Goal: Task Accomplishment & Management: Use online tool/utility

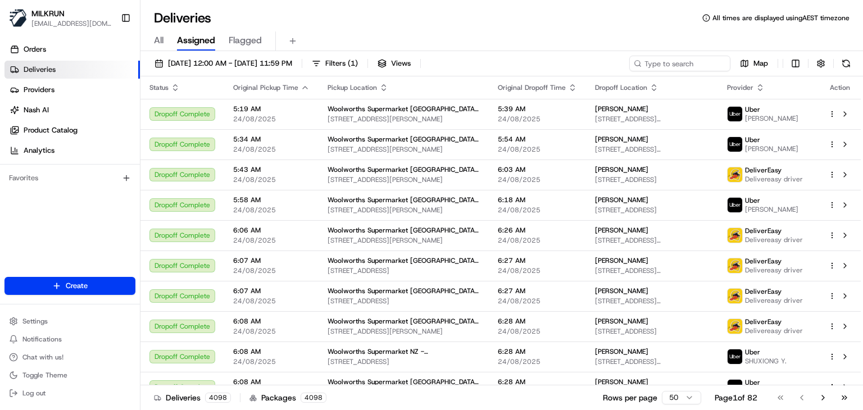
click at [682, 64] on input at bounding box center [679, 64] width 101 height 16
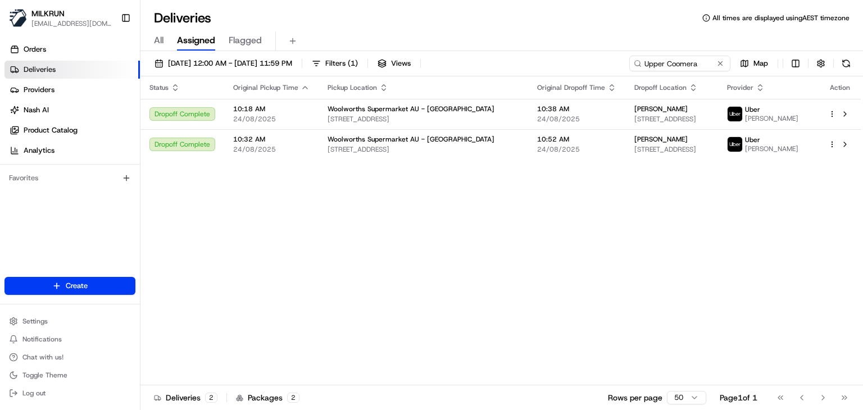
click at [593, 205] on div "Status Original Pickup Time Pickup Location Original Dropoff Time Dropoff Locat…" at bounding box center [501, 230] width 720 height 309
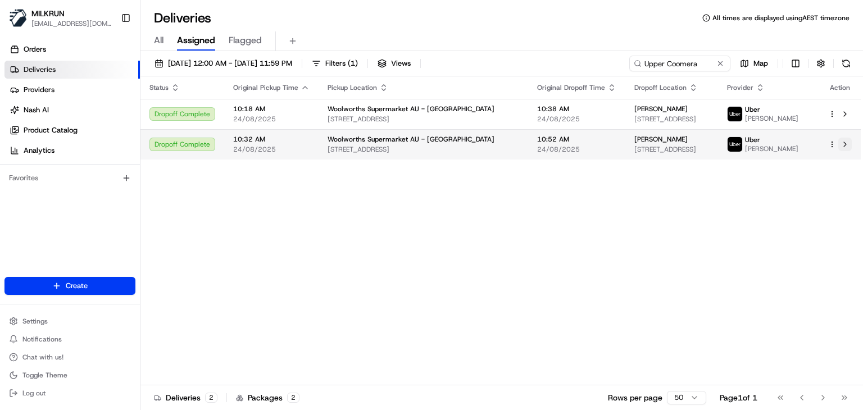
click at [843, 149] on button at bounding box center [845, 144] width 13 height 13
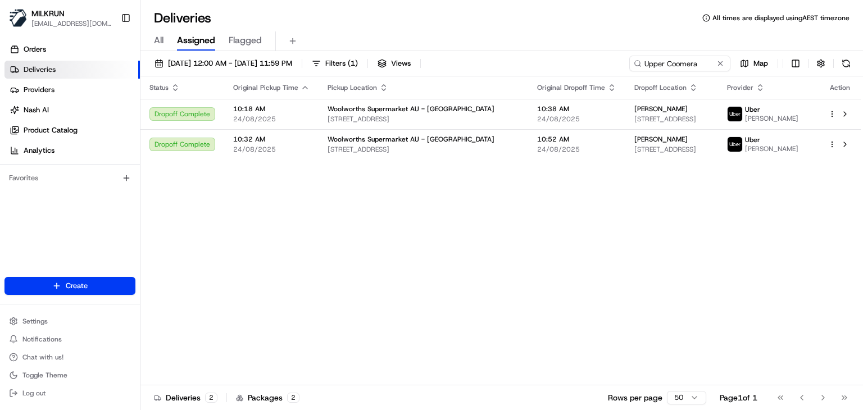
click at [529, 12] on div "Deliveries All times are displayed using AEST timezone" at bounding box center [502, 18] width 723 height 18
click at [391, 34] on div "All Assigned Flagged" at bounding box center [502, 41] width 723 height 20
click at [474, 27] on div "All Assigned Flagged" at bounding box center [502, 39] width 723 height 24
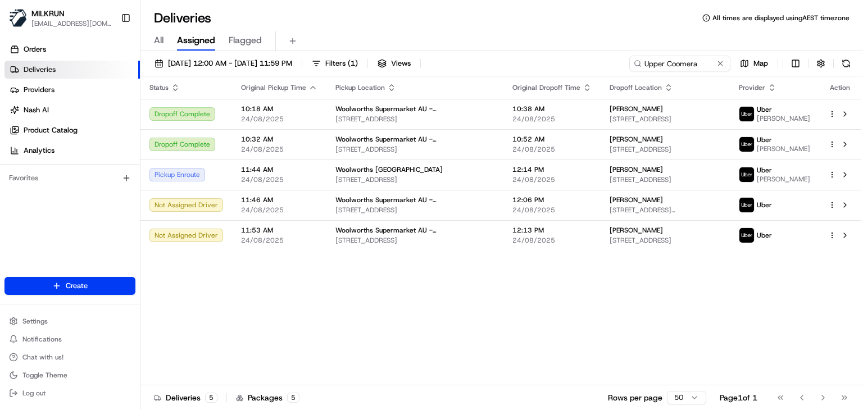
click at [437, 27] on div "All Assigned Flagged" at bounding box center [502, 39] width 723 height 24
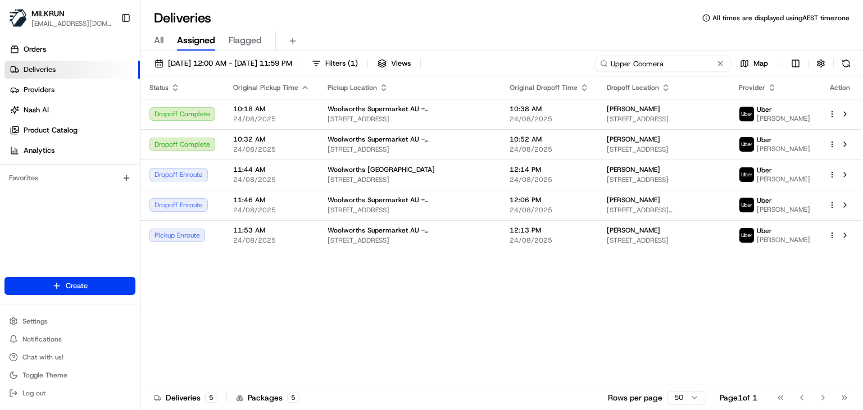
click at [697, 58] on input "Upper Coomera" at bounding box center [663, 64] width 135 height 16
paste input "Doolandella"
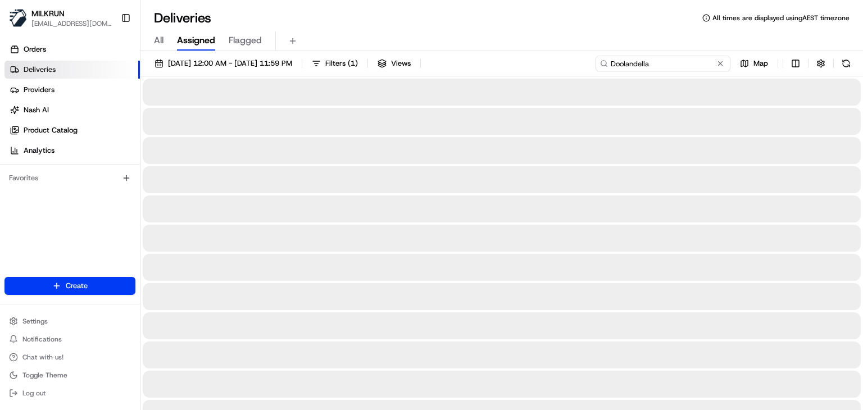
type input "Doolandella"
click at [575, 25] on div "Deliveries All times are displayed using AEST timezone" at bounding box center [502, 18] width 723 height 18
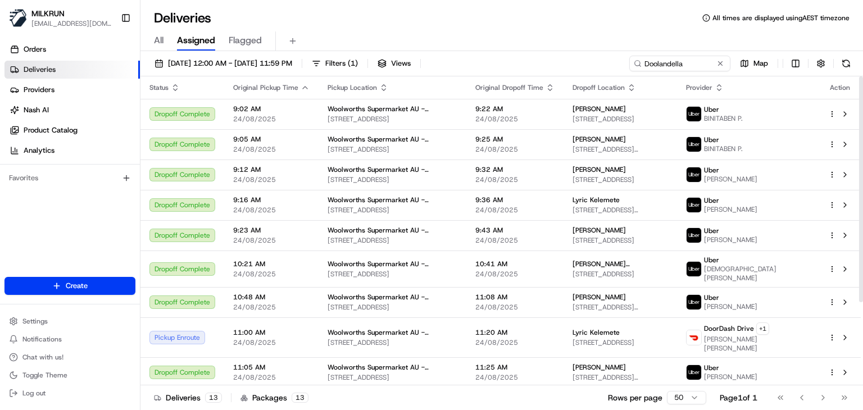
scroll to position [114, 0]
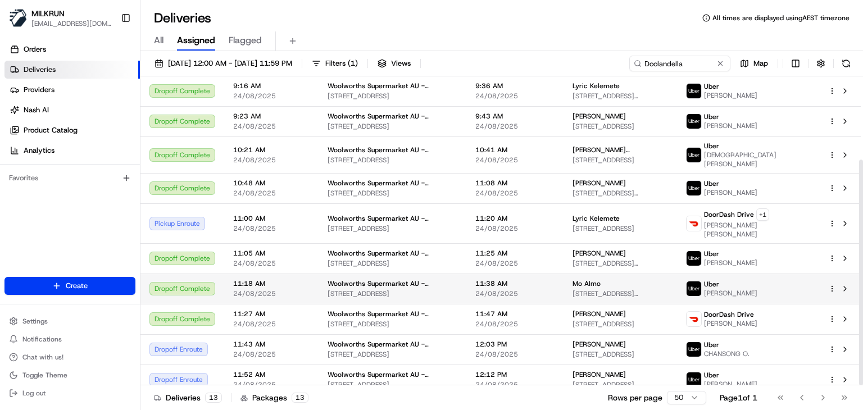
click at [833, 275] on html "MILKRUN ssubedi2@woolworths.com.au Toggle Sidebar Orders Deliveries Providers N…" at bounding box center [431, 205] width 863 height 410
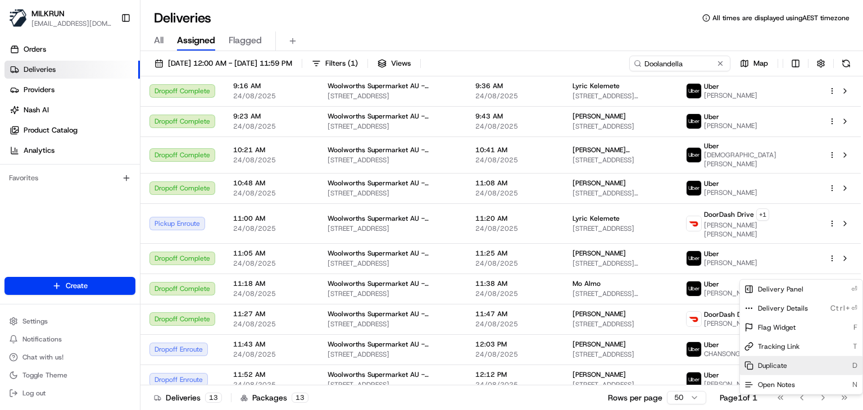
click at [786, 367] on span "Duplicate" at bounding box center [772, 365] width 29 height 9
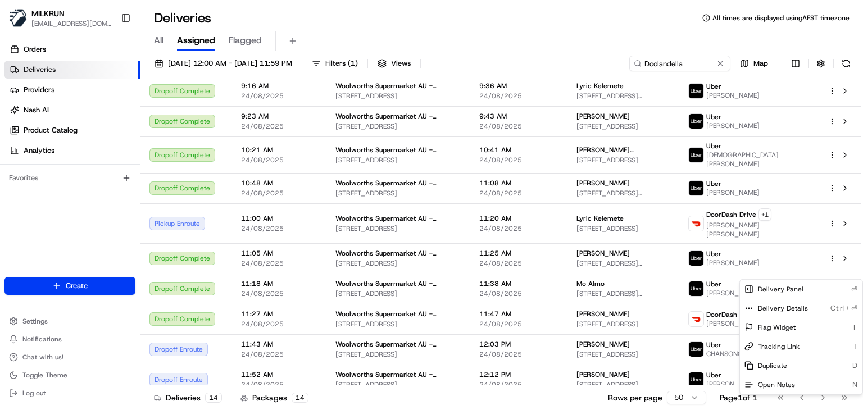
click at [483, 22] on html "MILKRUN ssubedi2@woolworths.com.au Toggle Sidebar Orders Deliveries Providers N…" at bounding box center [431, 205] width 863 height 410
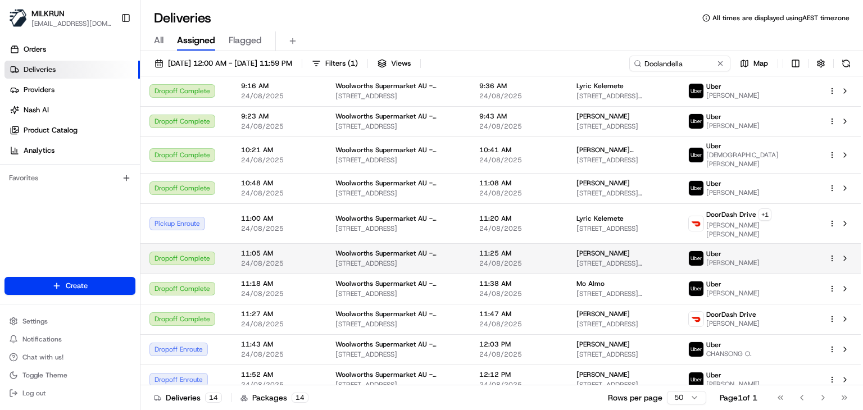
scroll to position [144, 0]
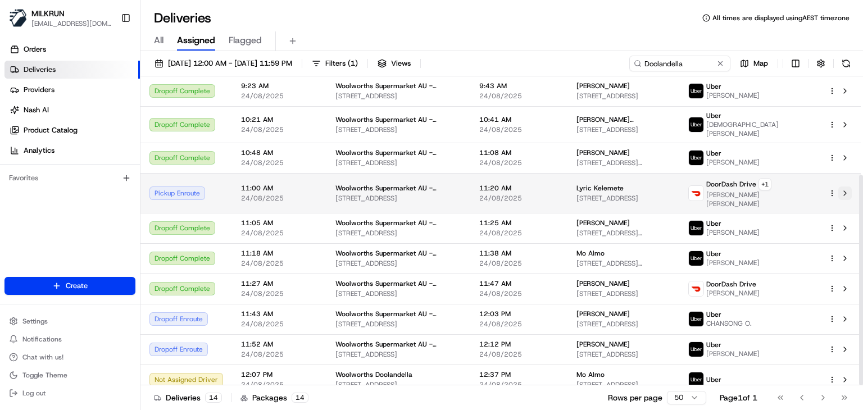
click at [841, 187] on button at bounding box center [845, 193] width 13 height 13
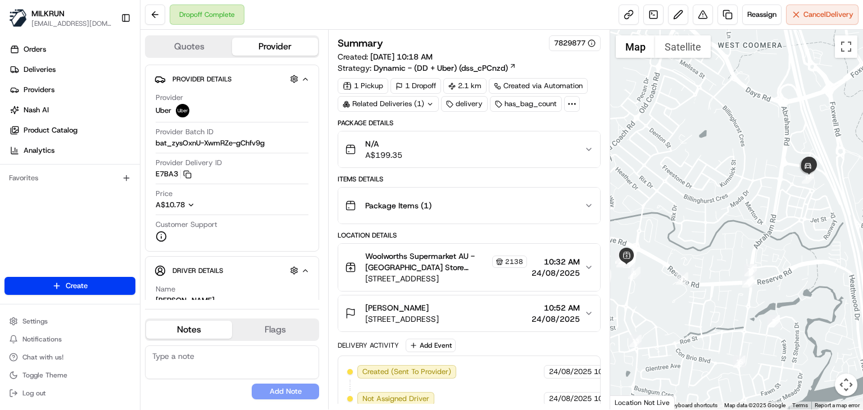
drag, startPoint x: 710, startPoint y: 223, endPoint x: 676, endPoint y: 225, distance: 34.3
click at [676, 225] on div at bounding box center [736, 220] width 253 height 380
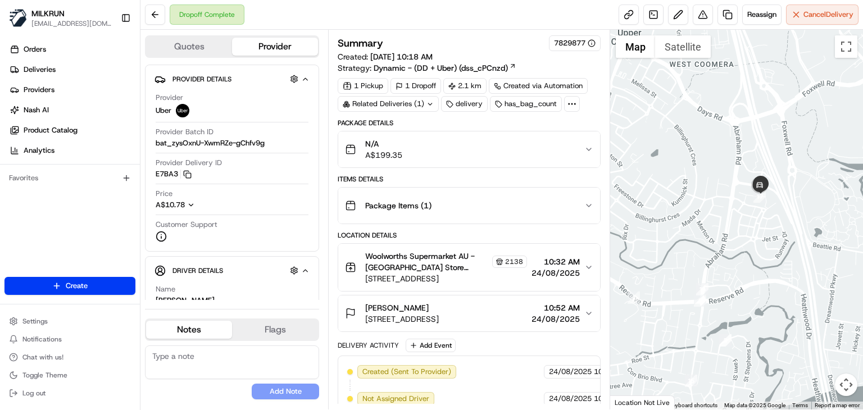
drag, startPoint x: 757, startPoint y: 200, endPoint x: 726, endPoint y: 217, distance: 36.0
click at [726, 217] on div at bounding box center [736, 220] width 253 height 380
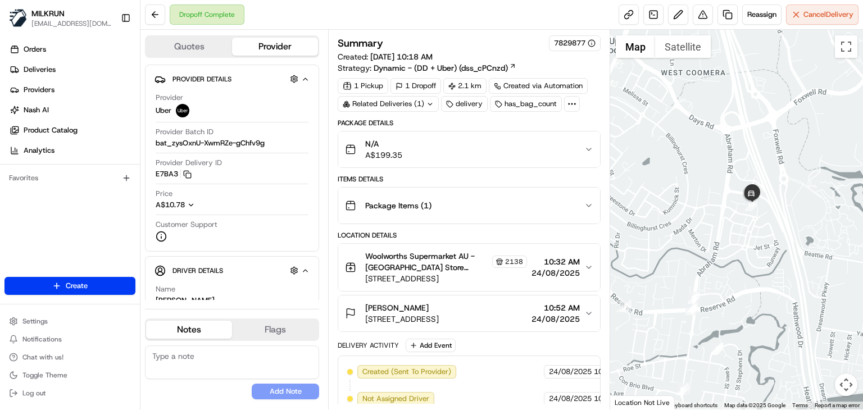
drag, startPoint x: 744, startPoint y: 215, endPoint x: 740, endPoint y: 224, distance: 10.1
click at [740, 224] on div at bounding box center [736, 220] width 253 height 380
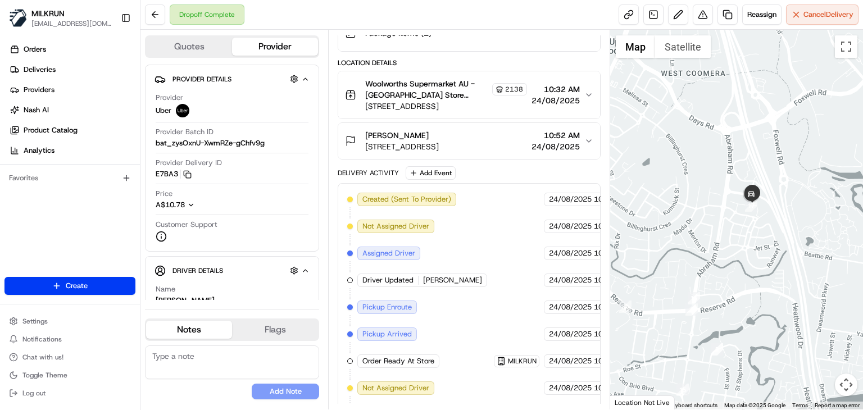
click at [586, 95] on icon "button" at bounding box center [588, 94] width 9 height 9
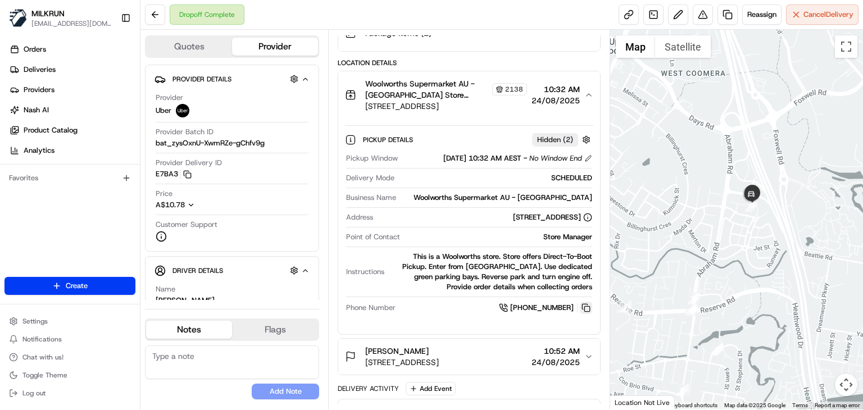
click at [589, 306] on button at bounding box center [586, 308] width 12 height 12
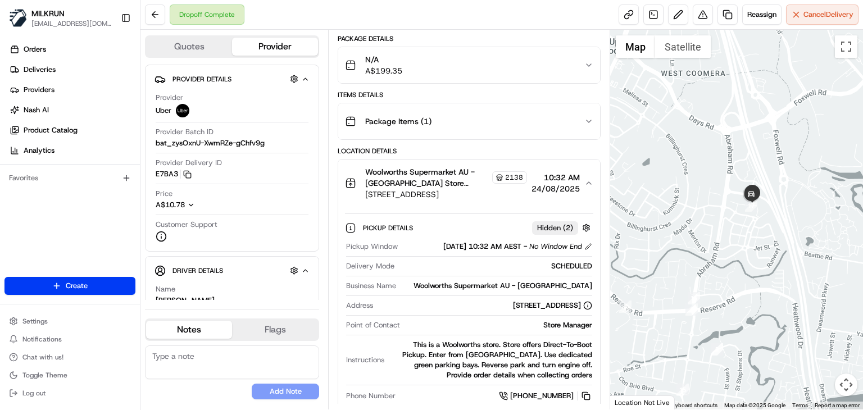
scroll to position [0, 0]
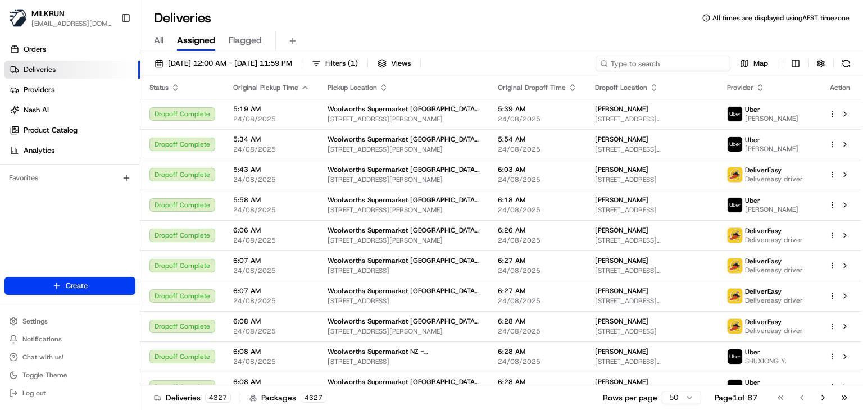
click at [692, 59] on input at bounding box center [663, 64] width 135 height 16
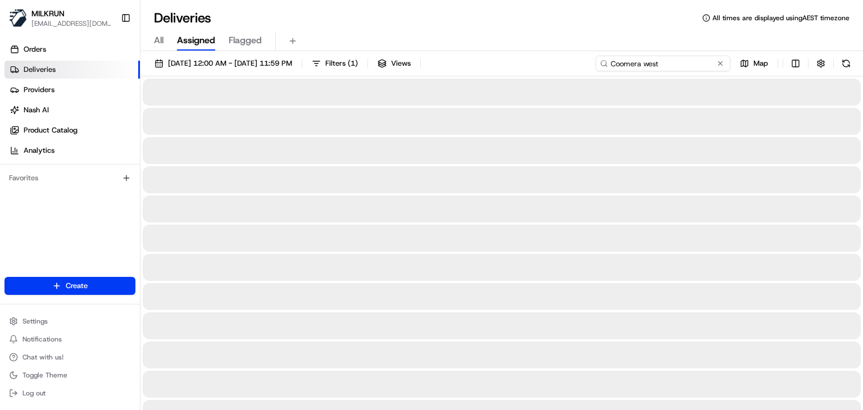
click at [661, 66] on input "Coomera west" at bounding box center [663, 64] width 135 height 16
type input "Coomera west"
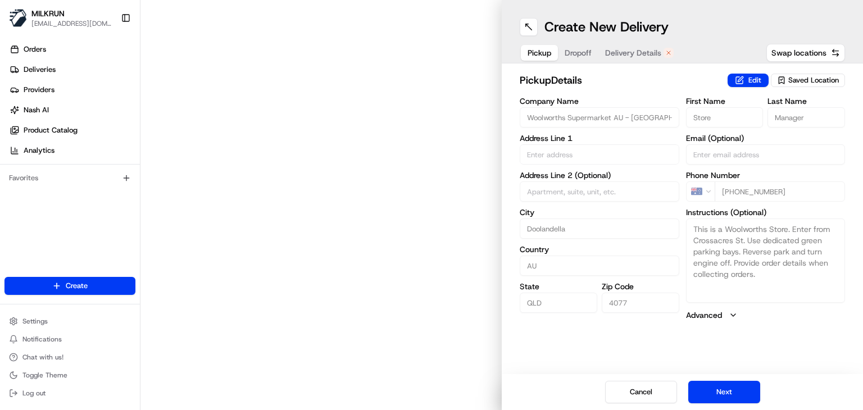
type input "943 Blunder Road"
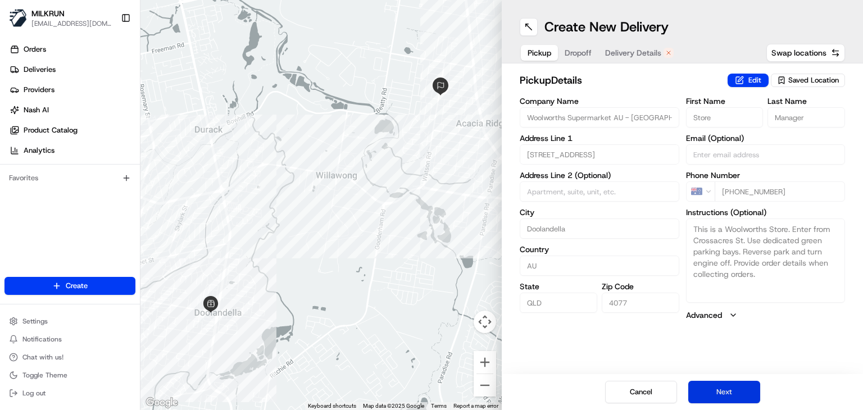
click at [742, 383] on button "Next" at bounding box center [724, 392] width 72 height 22
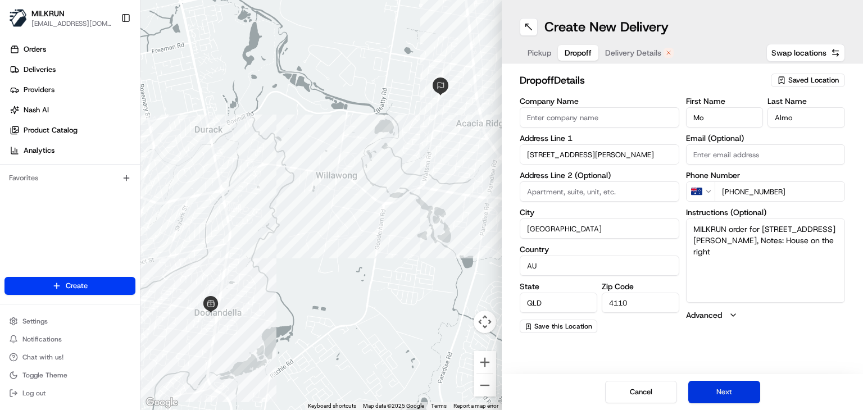
click at [742, 383] on button "Next" at bounding box center [724, 392] width 72 height 22
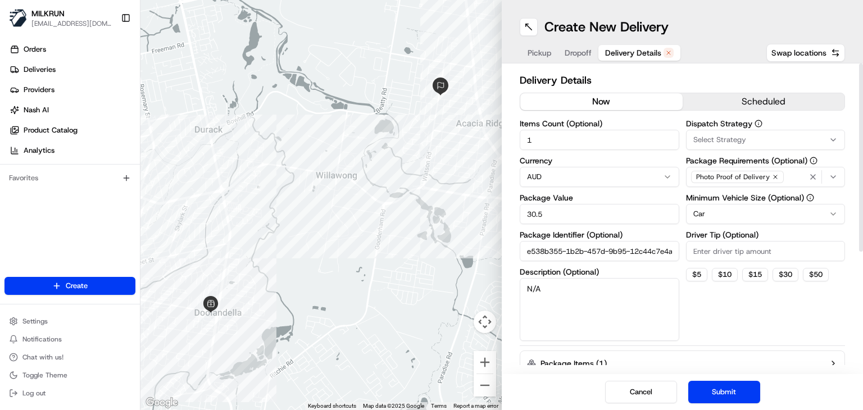
click at [587, 108] on button "now" at bounding box center [601, 101] width 162 height 17
click at [706, 389] on button "Submit" at bounding box center [724, 392] width 72 height 22
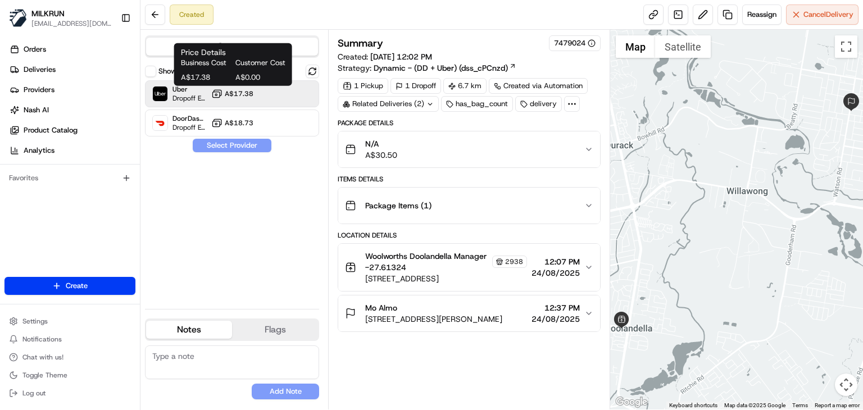
click at [247, 95] on span "A$17.38" at bounding box center [239, 93] width 29 height 9
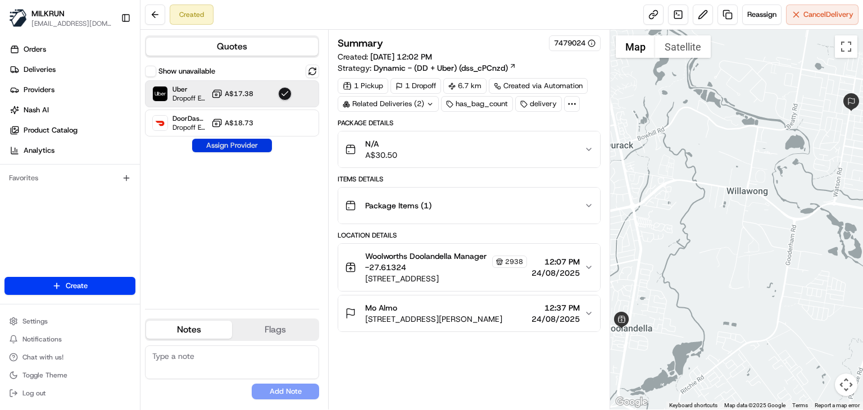
click at [245, 146] on button "Assign Provider" at bounding box center [232, 145] width 80 height 13
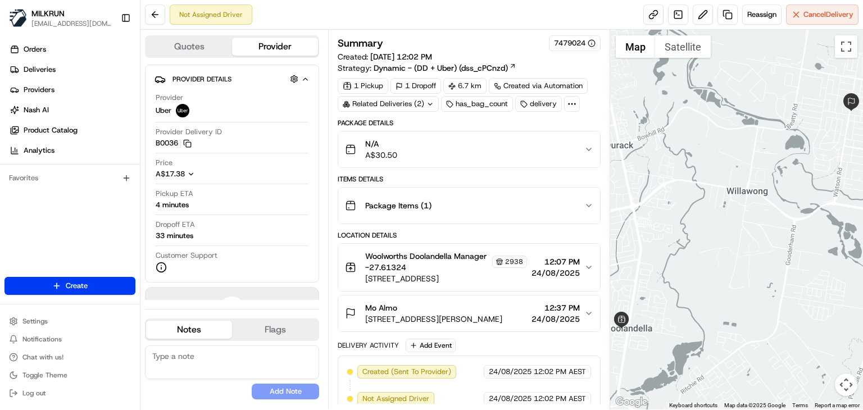
drag, startPoint x: 401, startPoint y: 307, endPoint x: 365, endPoint y: 304, distance: 36.1
click at [365, 304] on div "Mo Almo" at bounding box center [433, 307] width 137 height 11
copy span "Mo Almo"
click at [652, 12] on link at bounding box center [653, 14] width 20 height 20
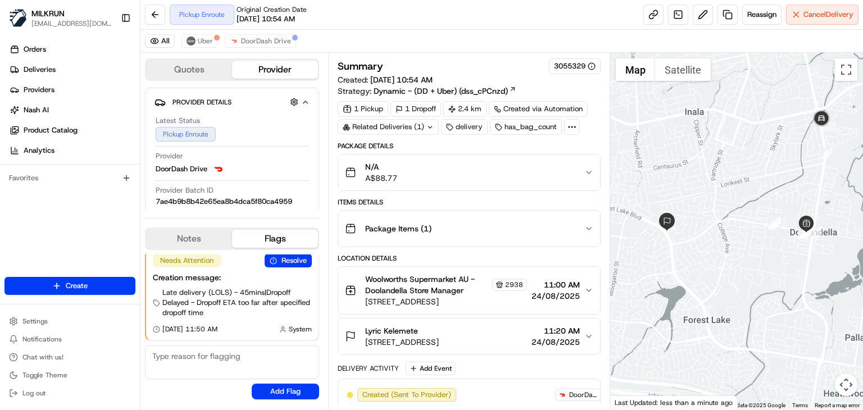
scroll to position [487, 0]
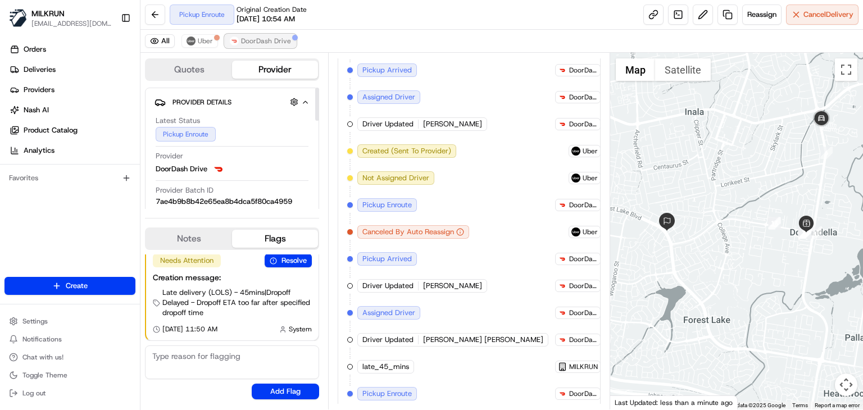
click at [270, 41] on span "DoorDash Drive" at bounding box center [266, 41] width 50 height 9
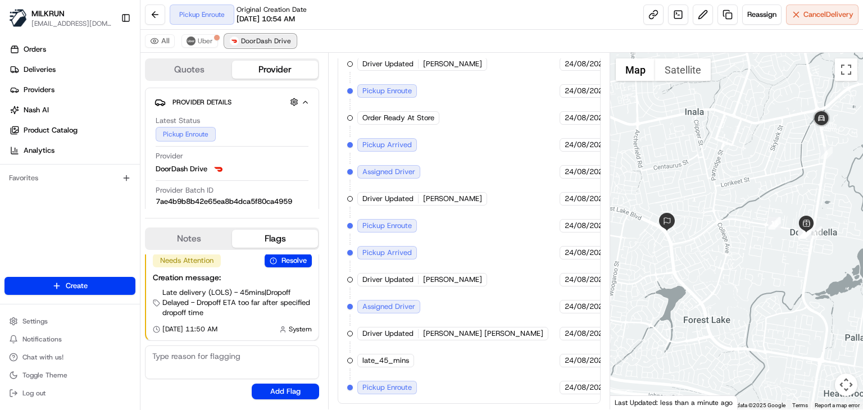
scroll to position [407, 0]
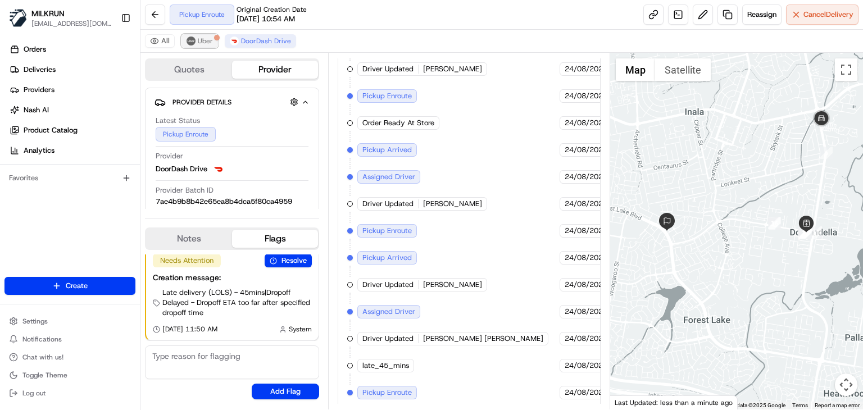
click at [211, 43] on span "Uber" at bounding box center [205, 41] width 15 height 9
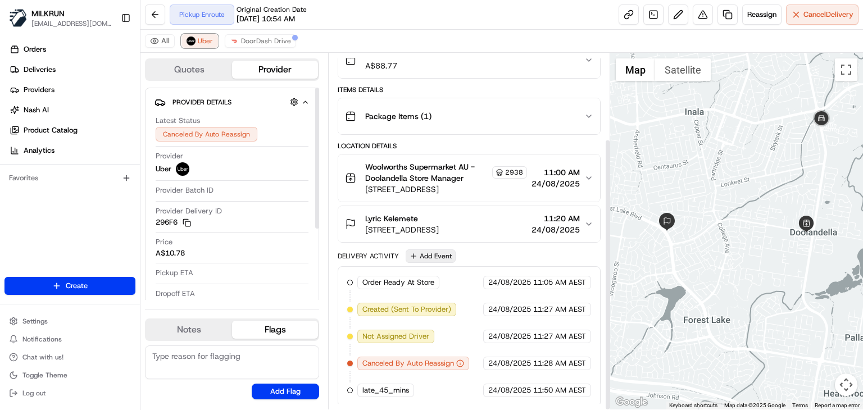
scroll to position [112, 0]
